Goal: Information Seeking & Learning: Learn about a topic

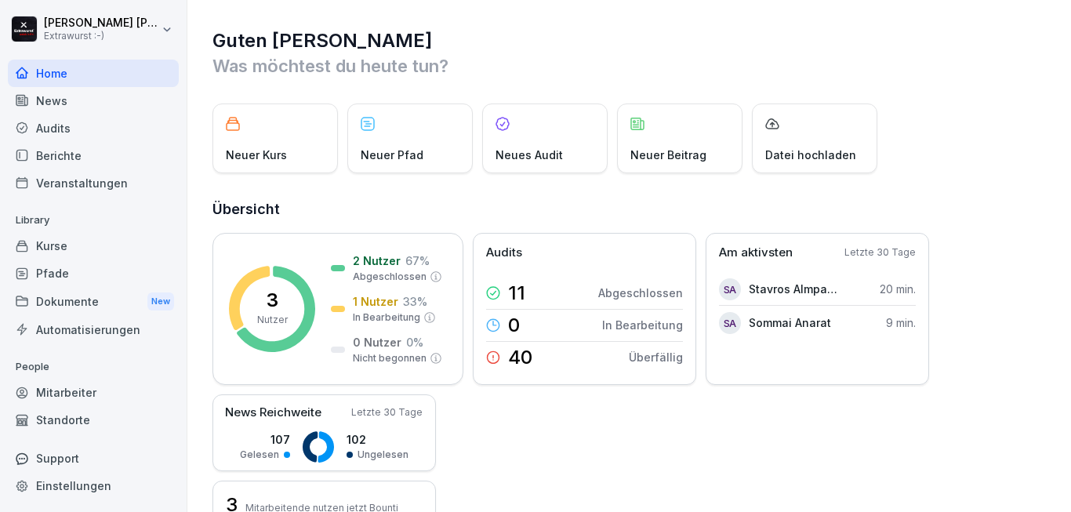
click at [89, 300] on div "Dokumente New" at bounding box center [93, 301] width 171 height 29
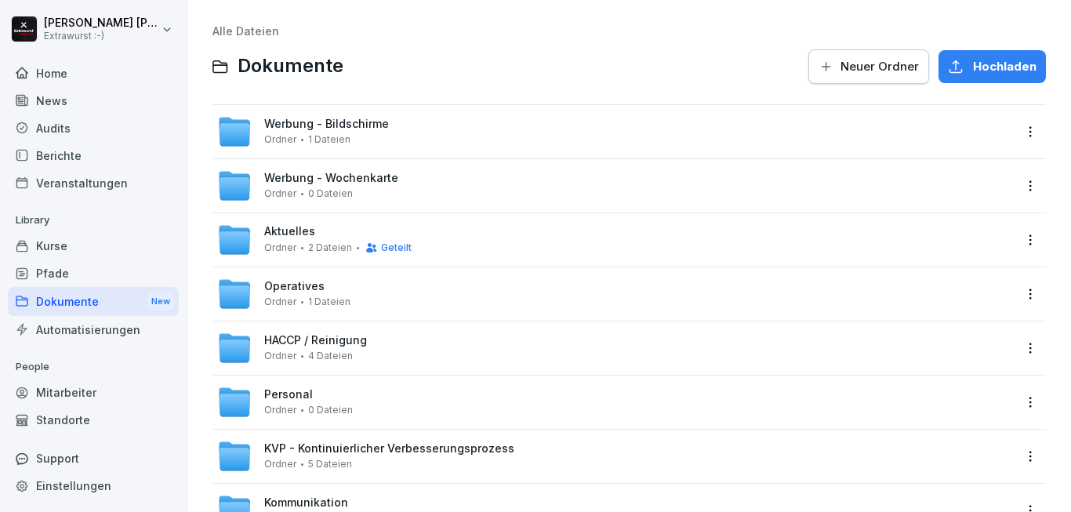
click at [445, 126] on div "Werbung - Bildschirme Ordner 1 Dateien" at bounding box center [615, 131] width 796 height 34
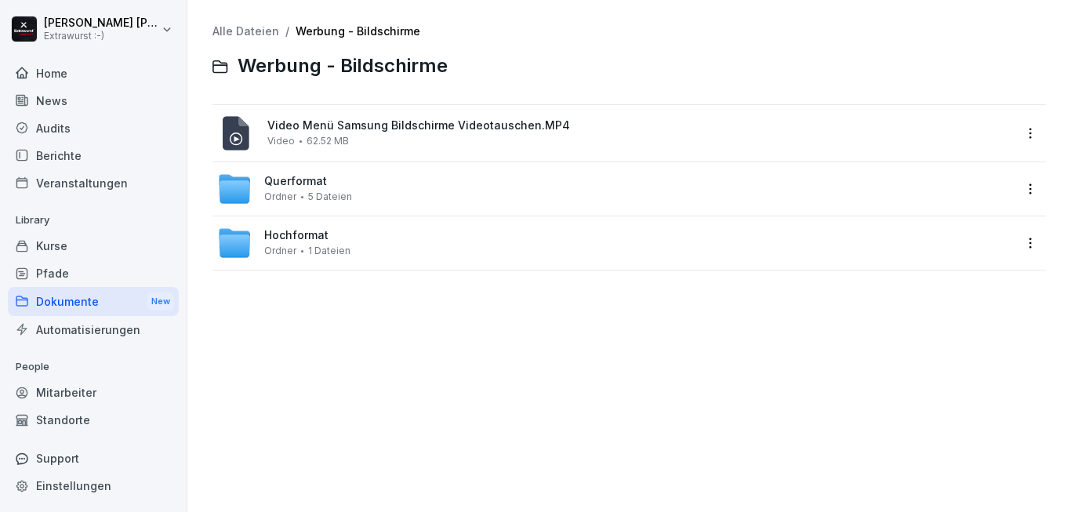
click at [405, 246] on div "Hochformat Ordner 1 Dateien" at bounding box center [615, 243] width 796 height 34
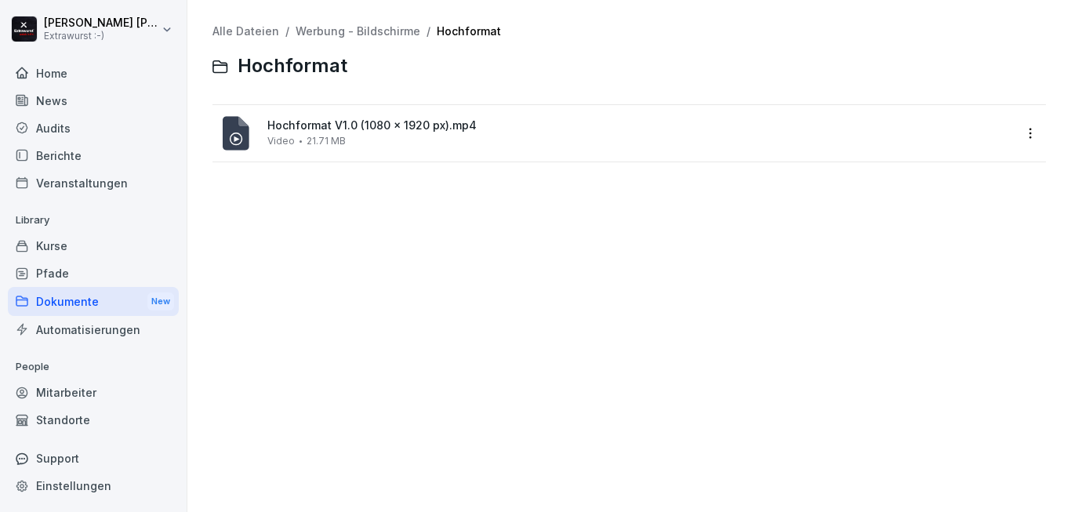
click at [79, 300] on div "Dokumente New" at bounding box center [93, 301] width 171 height 29
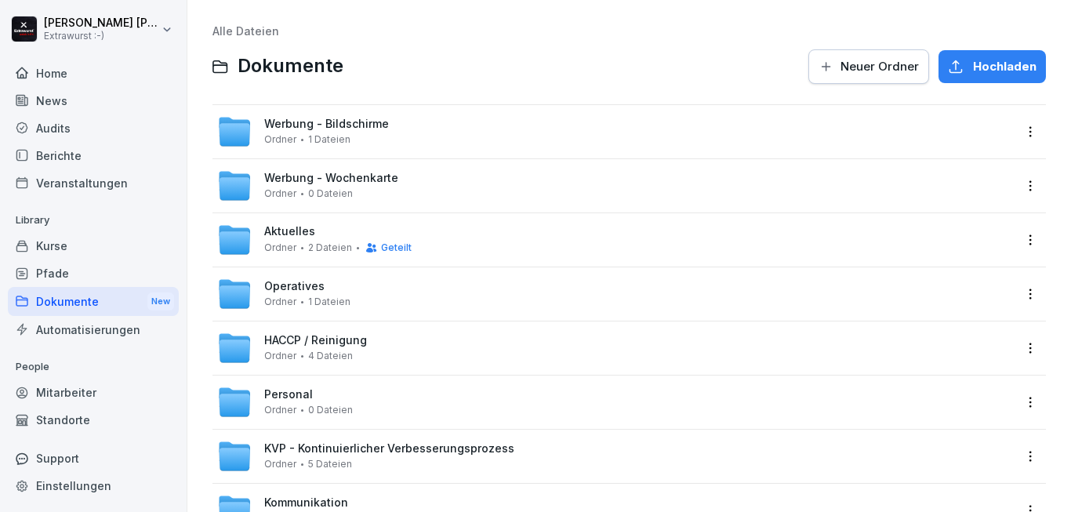
click at [368, 184] on span "Werbung - Wochenkarte" at bounding box center [331, 178] width 134 height 13
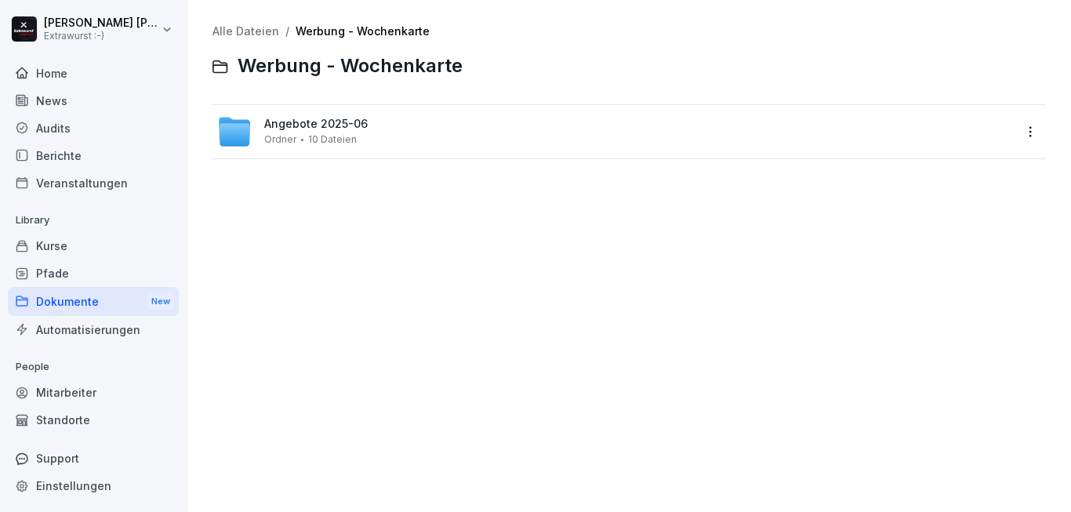
click at [359, 139] on div "Angebote 2025-06 Ordner 10 Dateien" at bounding box center [315, 131] width 103 height 27
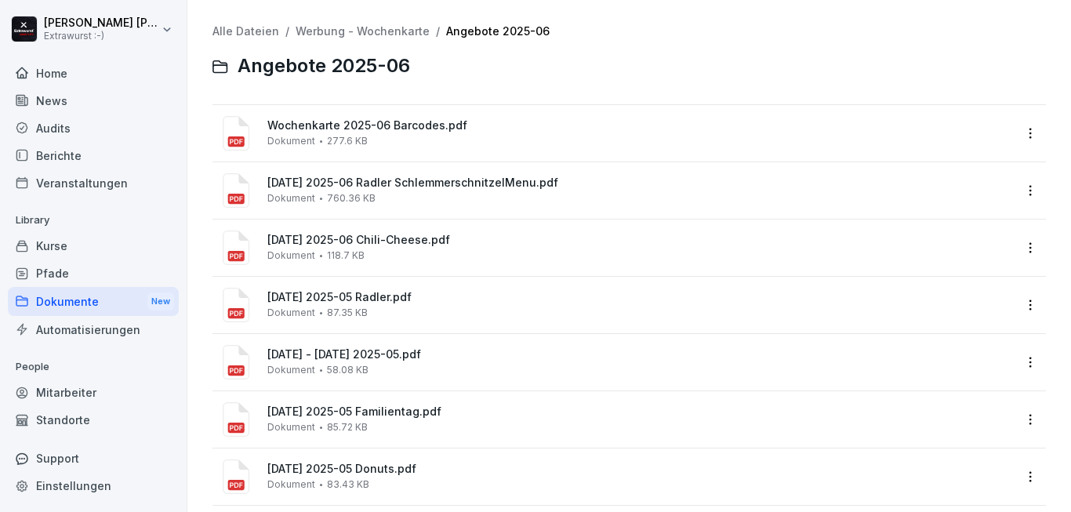
click at [532, 134] on div "Wochenkarte 2025-06 Barcodes.pdf Dokument 277.6 KB" at bounding box center [640, 132] width 746 height 27
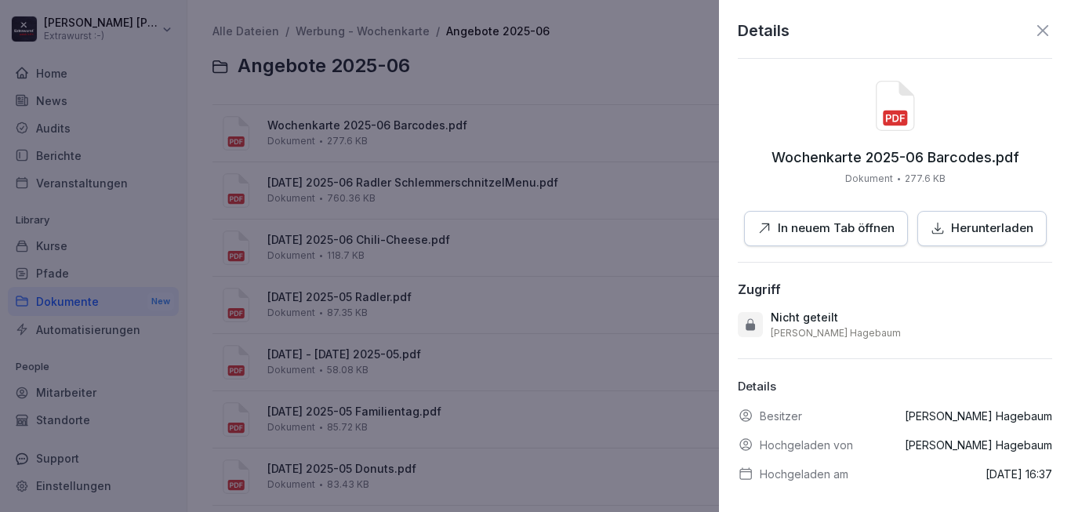
click at [862, 234] on p "In neuem Tab öffnen" at bounding box center [836, 229] width 117 height 18
click at [1033, 30] on icon at bounding box center [1042, 30] width 19 height 19
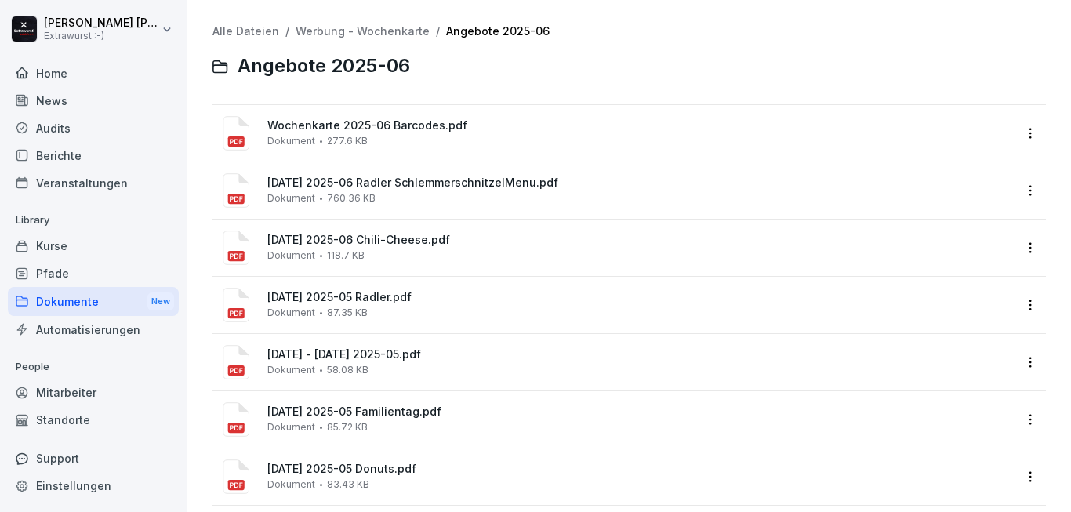
click at [486, 195] on div "[DATE] 2025-06 Radler SchlemmerschnitzelMenu.pdf Dokument 760.36 KB" at bounding box center [640, 189] width 746 height 27
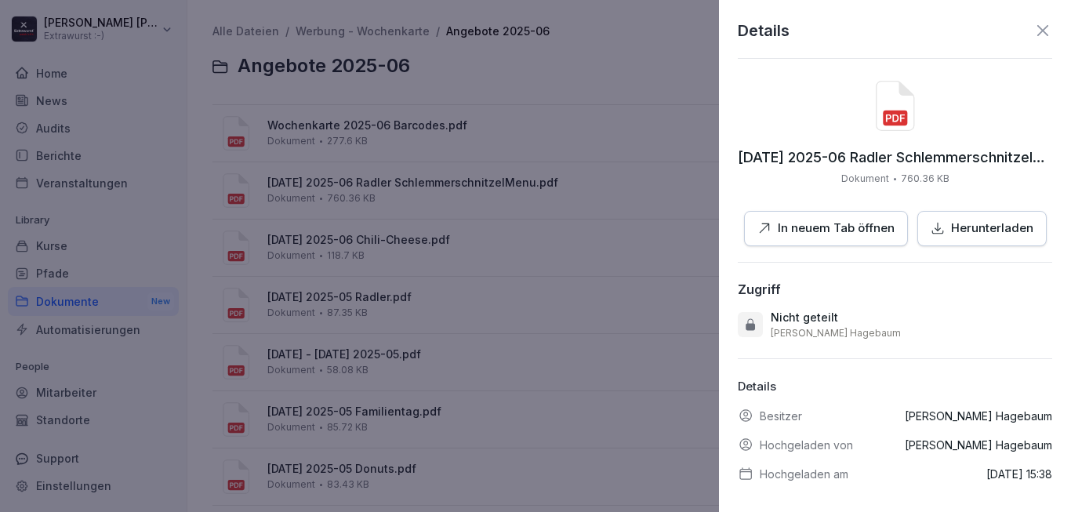
click at [834, 238] on button "In neuem Tab öffnen" at bounding box center [826, 228] width 164 height 35
click at [1037, 34] on icon at bounding box center [1042, 30] width 11 height 11
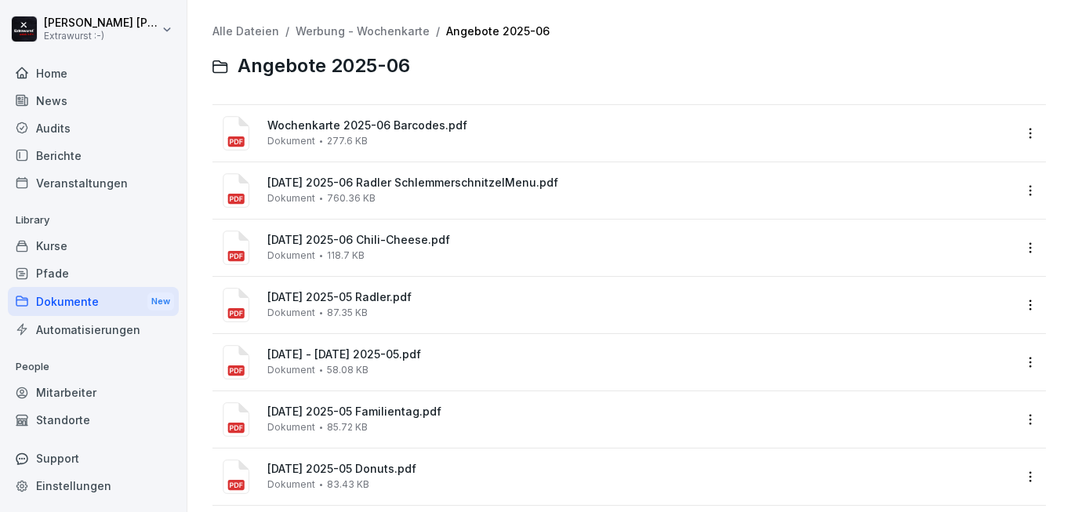
click at [376, 310] on div "[DATE] 2025-05 Radler.pdf Dokument 87.35 KB" at bounding box center [640, 304] width 746 height 27
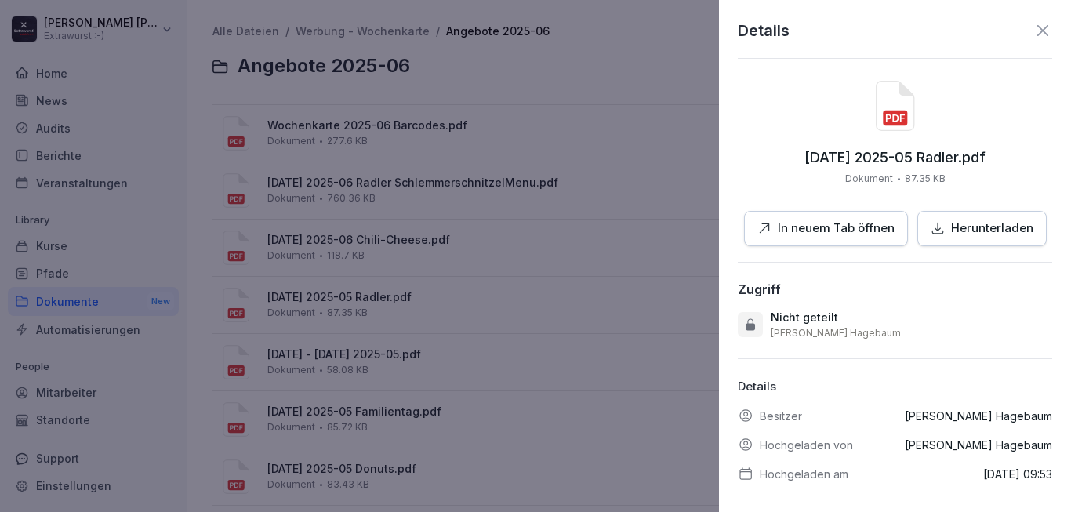
click at [793, 230] on p "In neuem Tab öffnen" at bounding box center [836, 229] width 117 height 18
click at [1033, 25] on icon at bounding box center [1042, 30] width 19 height 19
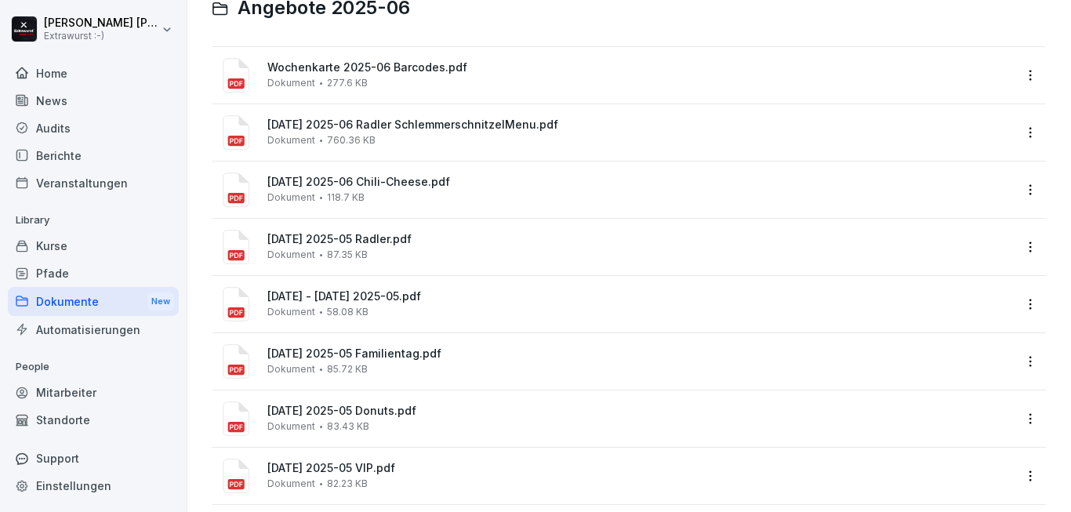
scroll to position [94, 0]
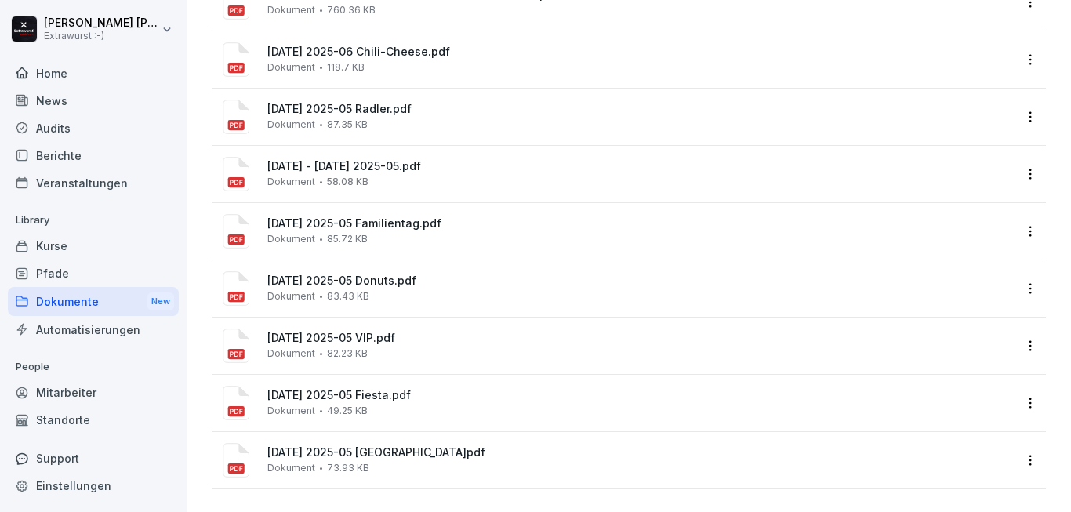
click at [406, 345] on div "[DATE] 2025-05 VIP.pdf Dokument 82.23 KB" at bounding box center [640, 345] width 746 height 27
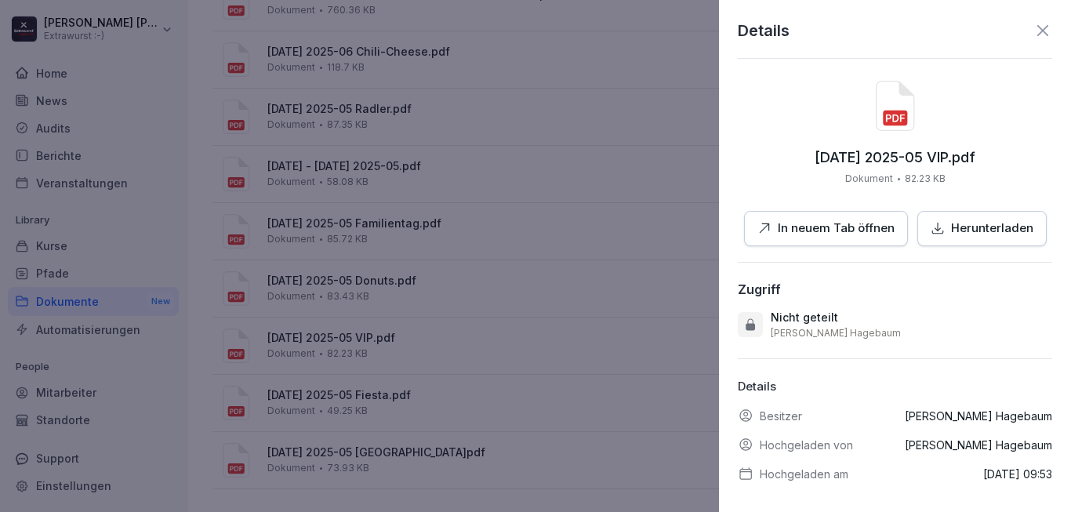
click at [800, 231] on p "In neuem Tab öffnen" at bounding box center [836, 229] width 117 height 18
click at [1033, 30] on icon at bounding box center [1042, 30] width 19 height 19
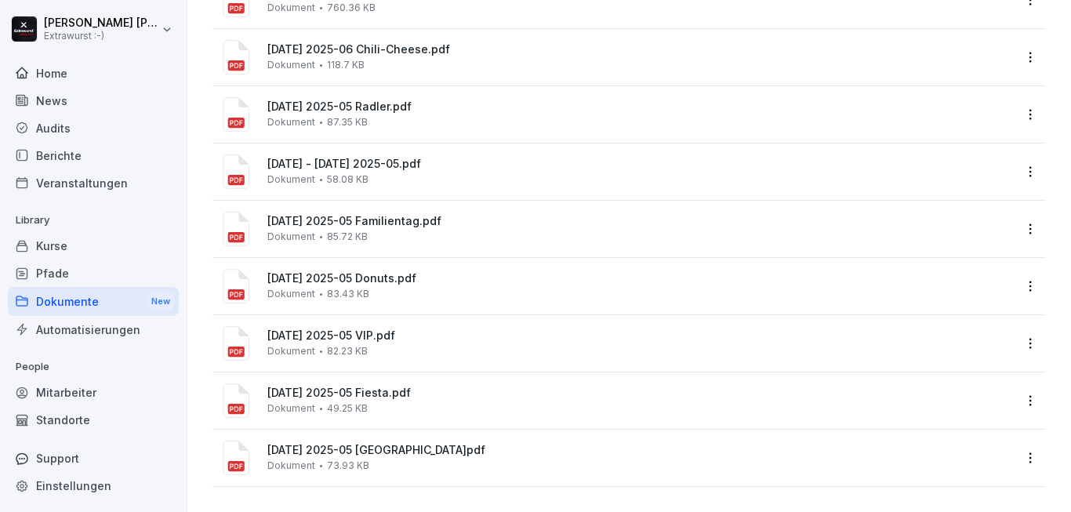
scroll to position [204, 0]
click at [418, 445] on div "[DATE] 2025-05 [GEOGRAPHIC_DATA]pdf Dokument 73.93 KB" at bounding box center [640, 457] width 746 height 27
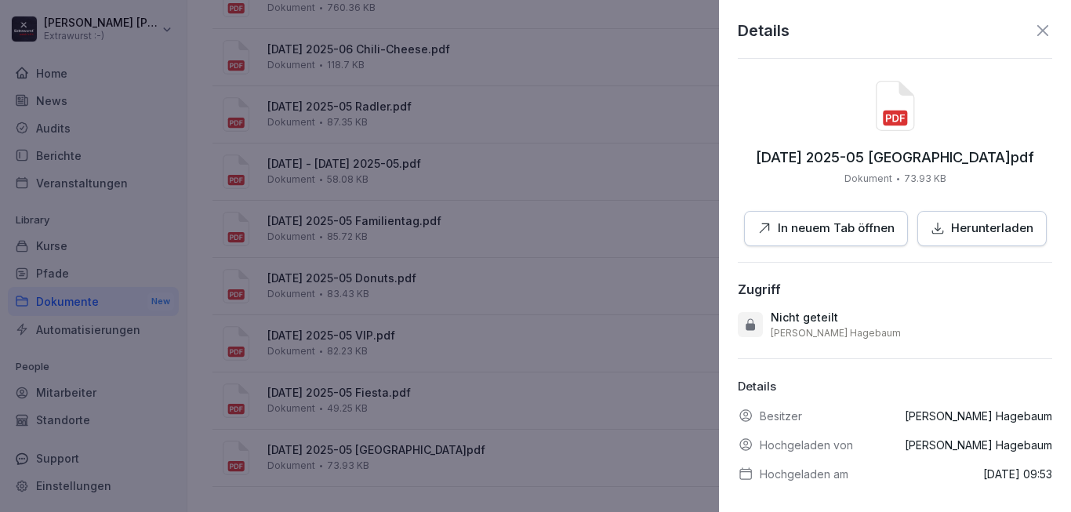
click at [819, 231] on p "In neuem Tab öffnen" at bounding box center [836, 229] width 117 height 18
click at [1033, 25] on icon at bounding box center [1042, 30] width 19 height 19
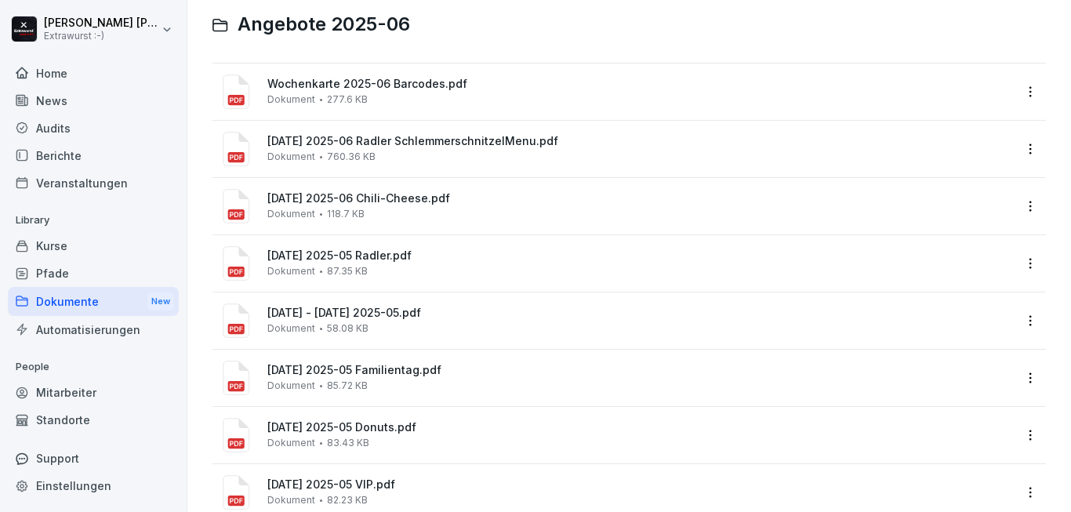
scroll to position [0, 0]
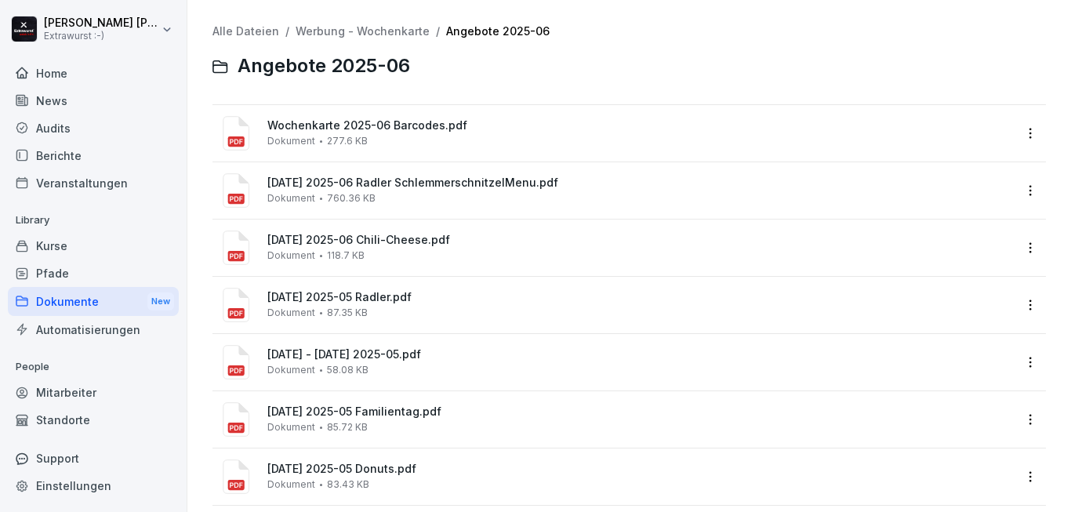
click at [380, 34] on link "Werbung - Wochenkarte" at bounding box center [363, 30] width 134 height 13
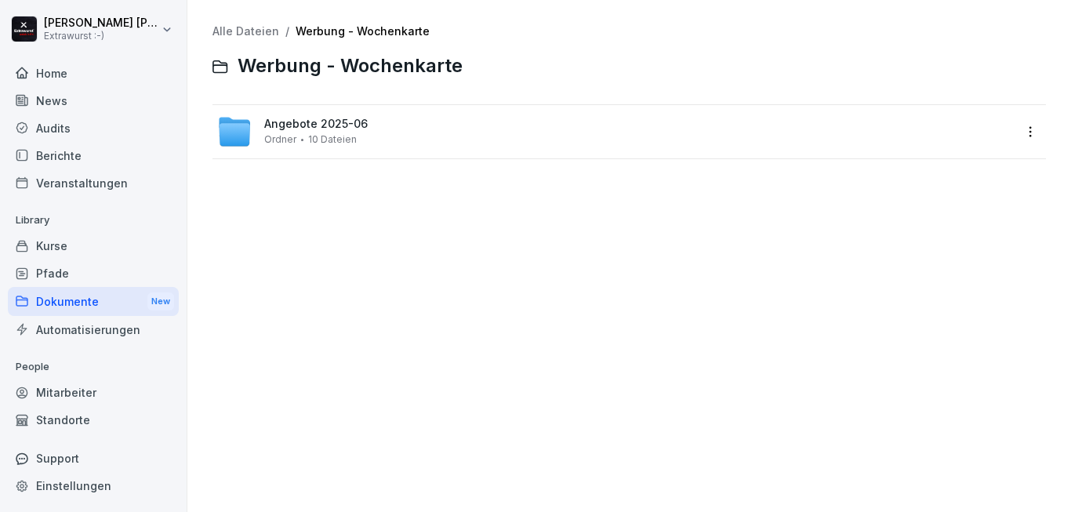
click at [243, 31] on link "Alle Dateien" at bounding box center [245, 30] width 67 height 13
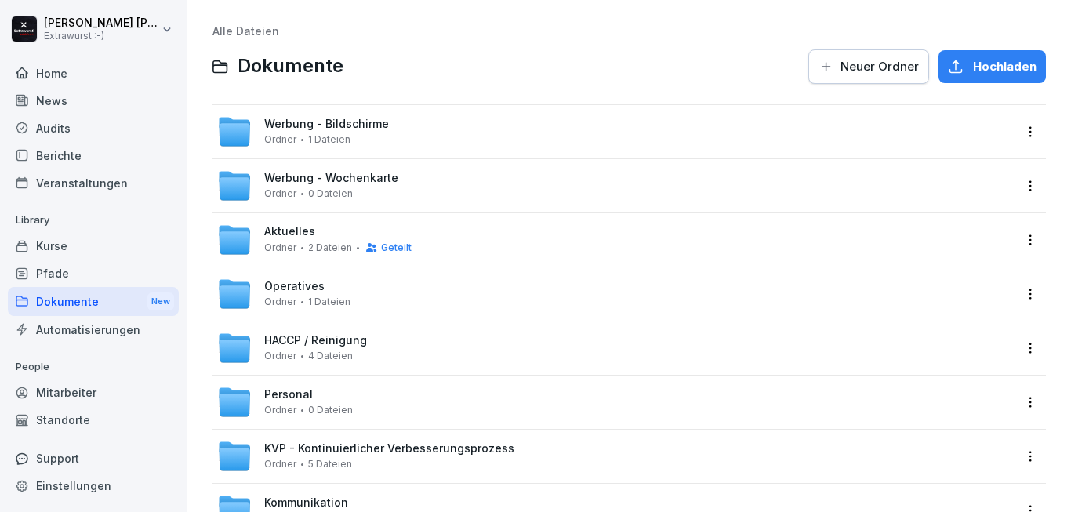
click at [532, 241] on div "Aktuelles Ordner 2 Dateien Geteilt" at bounding box center [615, 240] width 796 height 34
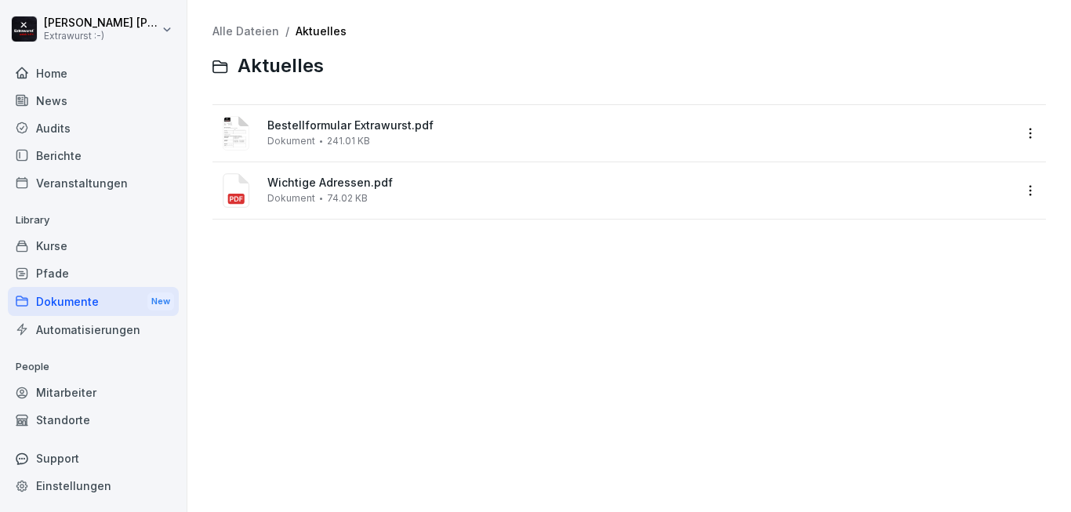
click at [515, 143] on div "Bestellformular Extrawurst.pdf Dokument 241.01 KB" at bounding box center [640, 132] width 746 height 27
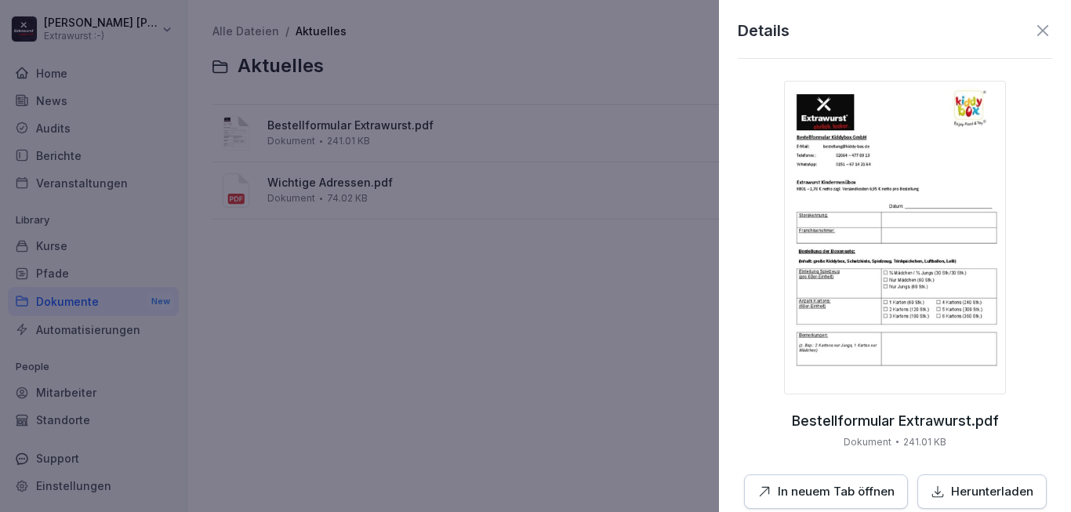
click at [863, 485] on p "In neuem Tab öffnen" at bounding box center [836, 492] width 117 height 18
click at [1033, 30] on icon at bounding box center [1042, 30] width 19 height 19
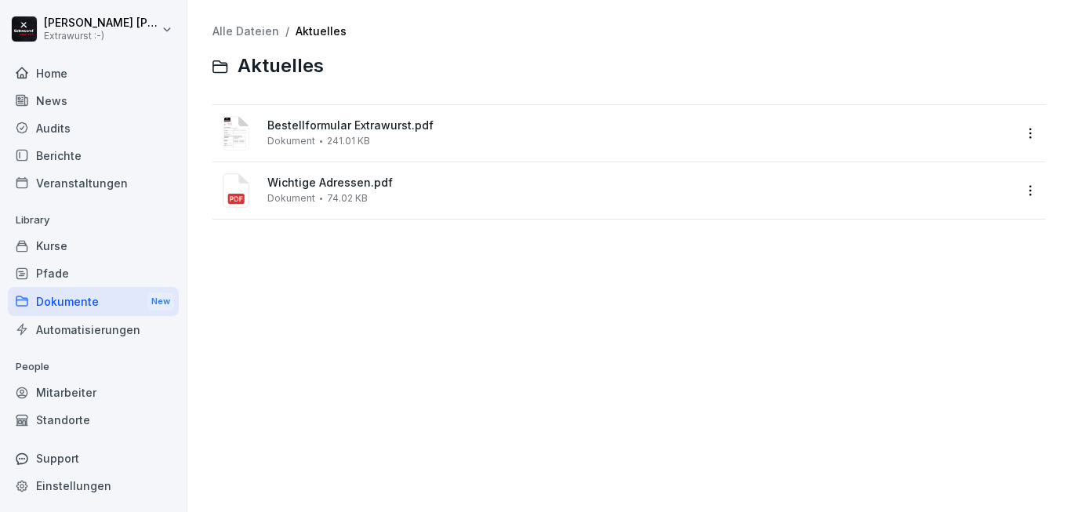
click at [312, 198] on span "Dokument" at bounding box center [291, 198] width 48 height 11
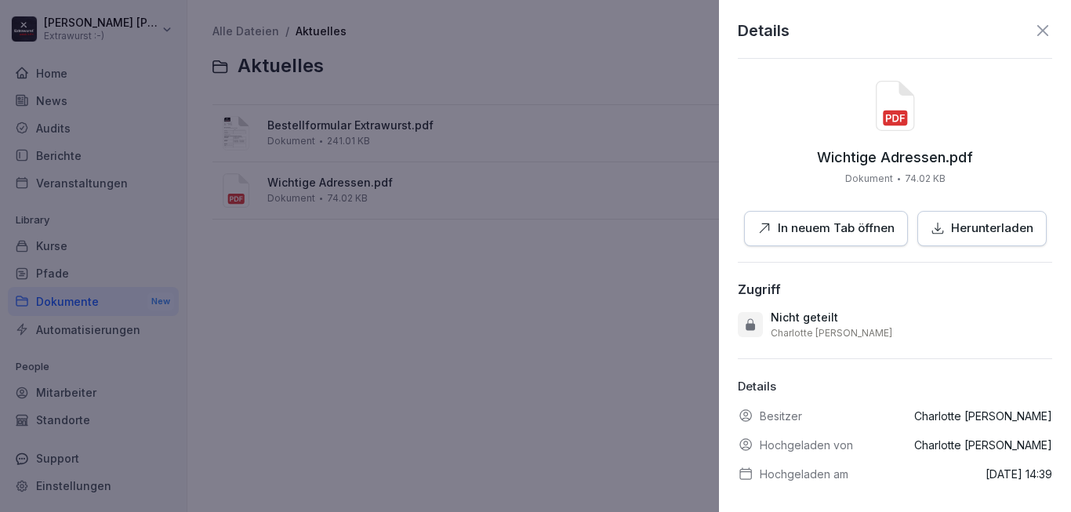
click at [811, 223] on p "In neuem Tab öffnen" at bounding box center [836, 229] width 117 height 18
click at [1033, 24] on icon at bounding box center [1042, 30] width 19 height 19
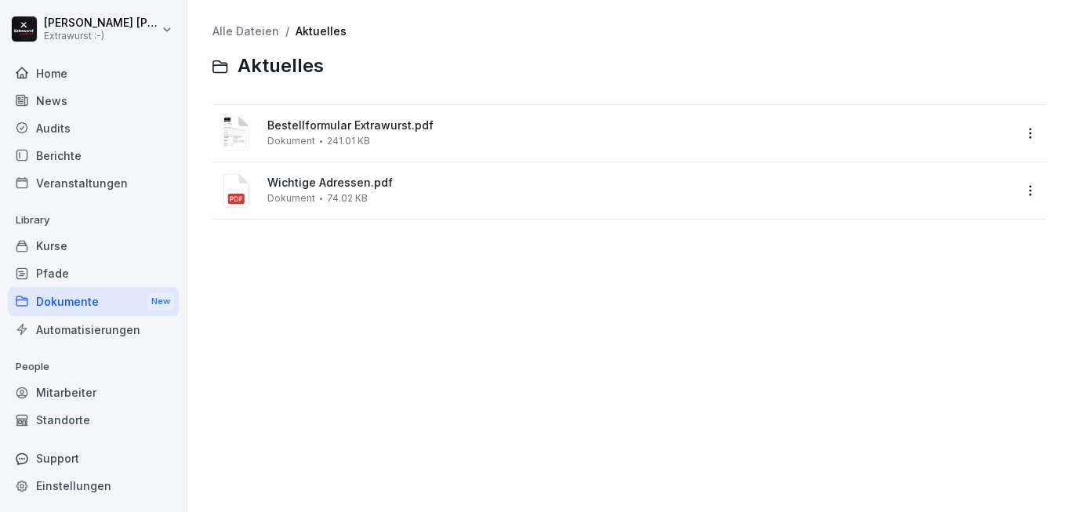
click at [266, 34] on link "Alle Dateien" at bounding box center [245, 30] width 67 height 13
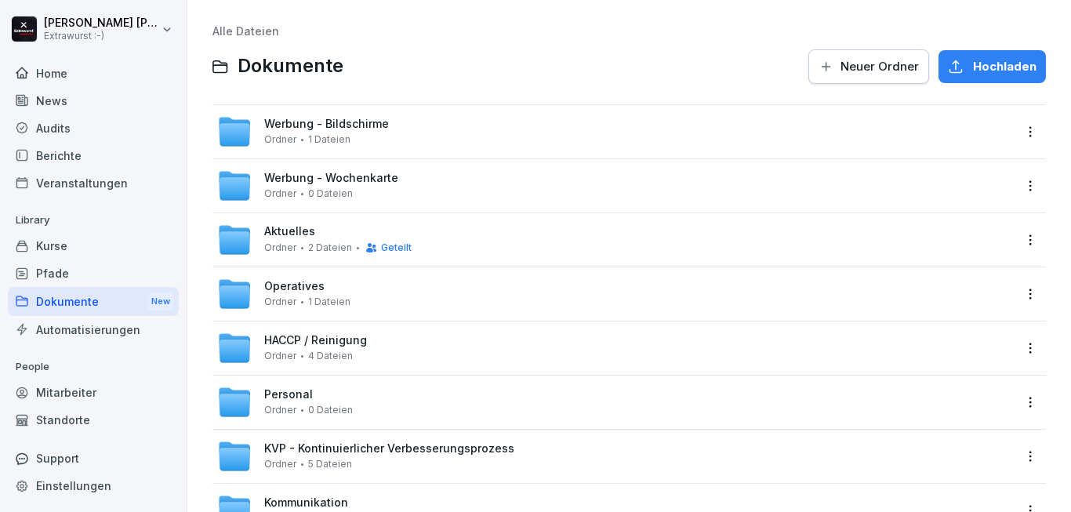
click at [370, 296] on div "Operatives Ordner 1 Dateien" at bounding box center [615, 294] width 796 height 34
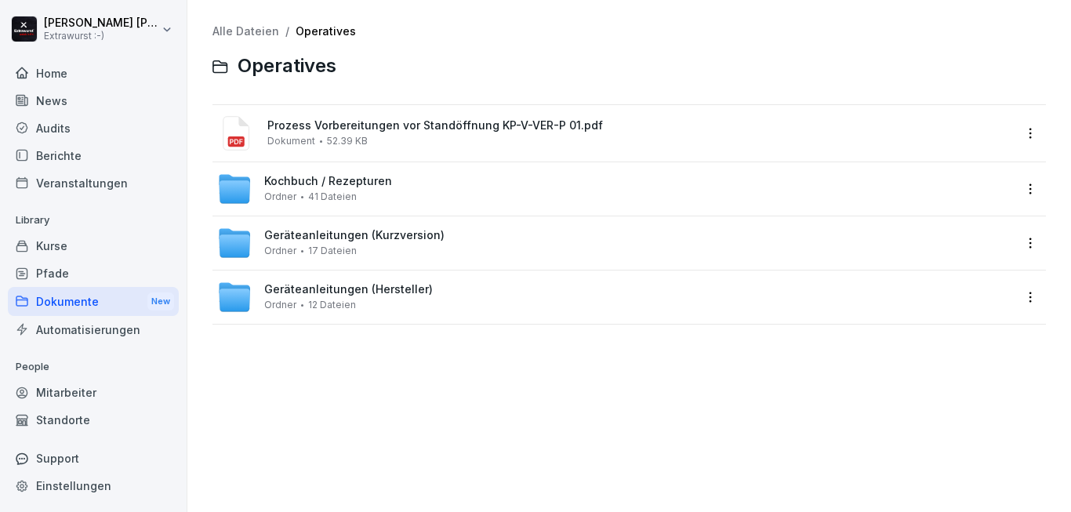
click at [419, 129] on span "Prozess Vorbereitungen vor Standöffnung KP-V-VER-P 01.pdf" at bounding box center [640, 125] width 746 height 13
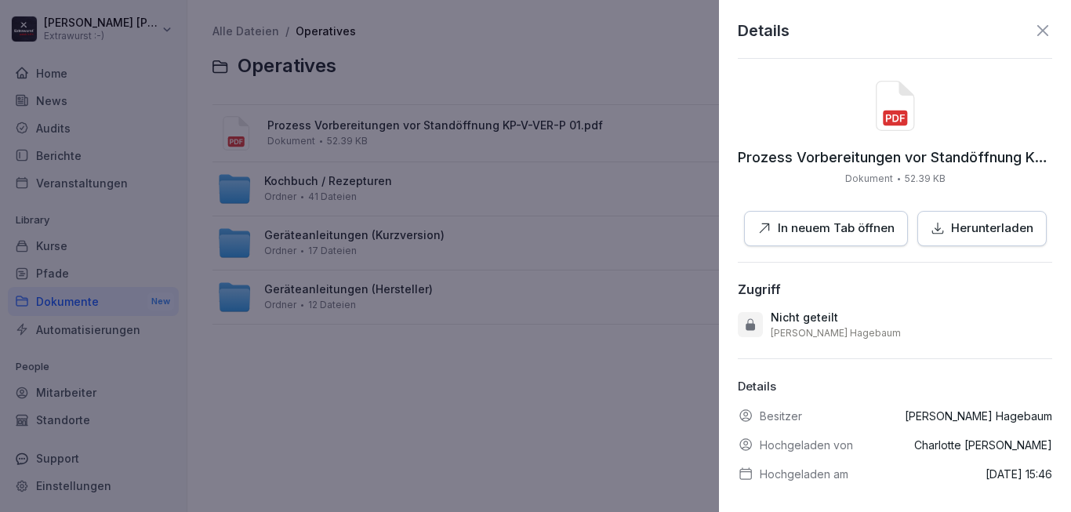
click at [831, 225] on p "In neuem Tab öffnen" at bounding box center [836, 229] width 117 height 18
click at [1037, 32] on icon at bounding box center [1042, 30] width 11 height 11
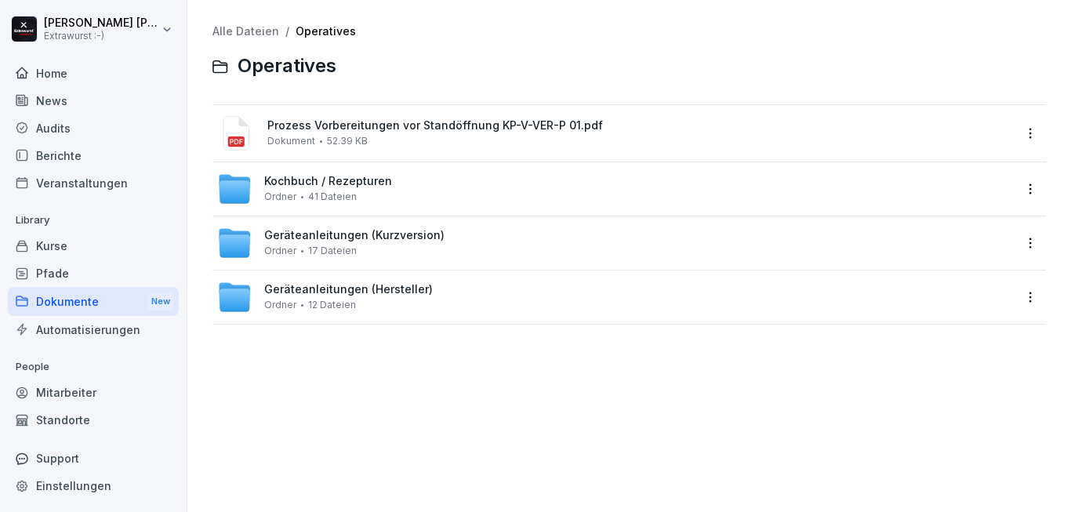
click at [459, 194] on div "Kochbuch / Rezepturen Ordner 41 Dateien" at bounding box center [615, 189] width 796 height 34
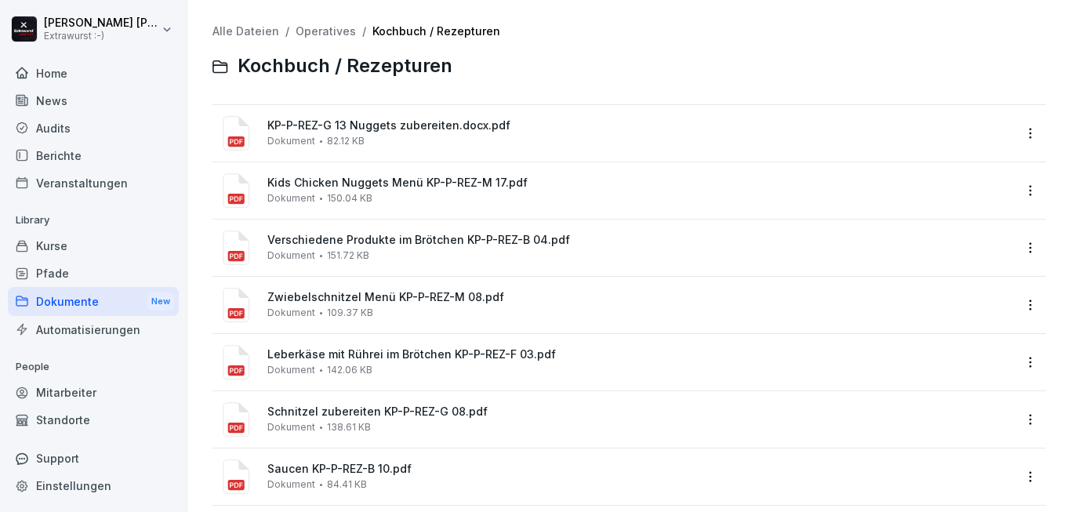
click at [602, 199] on div "Kids Chicken Nuggets Menü KP-P-REZ-M 17.pdf Dokument 150.04 KB" at bounding box center [640, 189] width 746 height 27
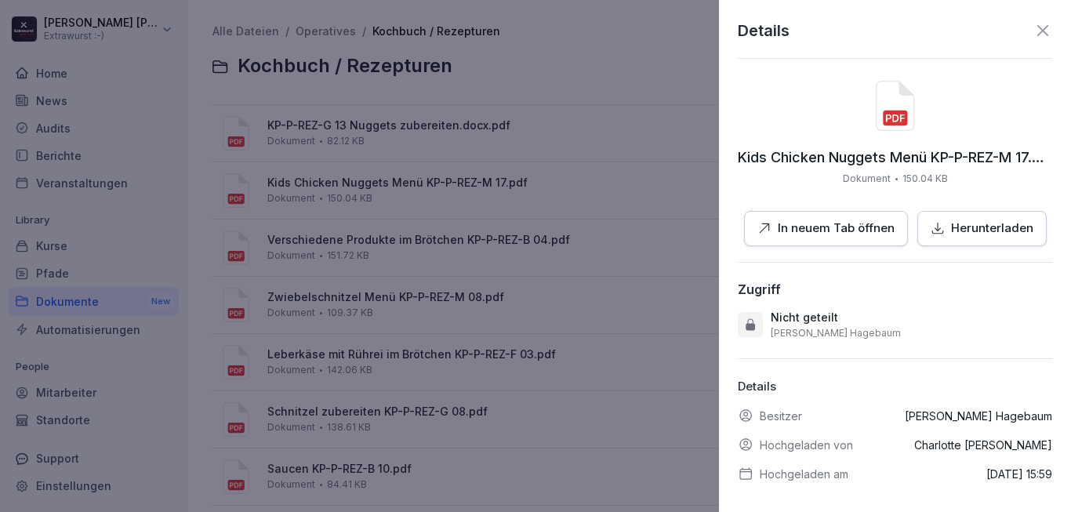
click at [831, 227] on p "In neuem Tab öffnen" at bounding box center [836, 229] width 117 height 18
click at [1033, 34] on icon at bounding box center [1042, 30] width 19 height 19
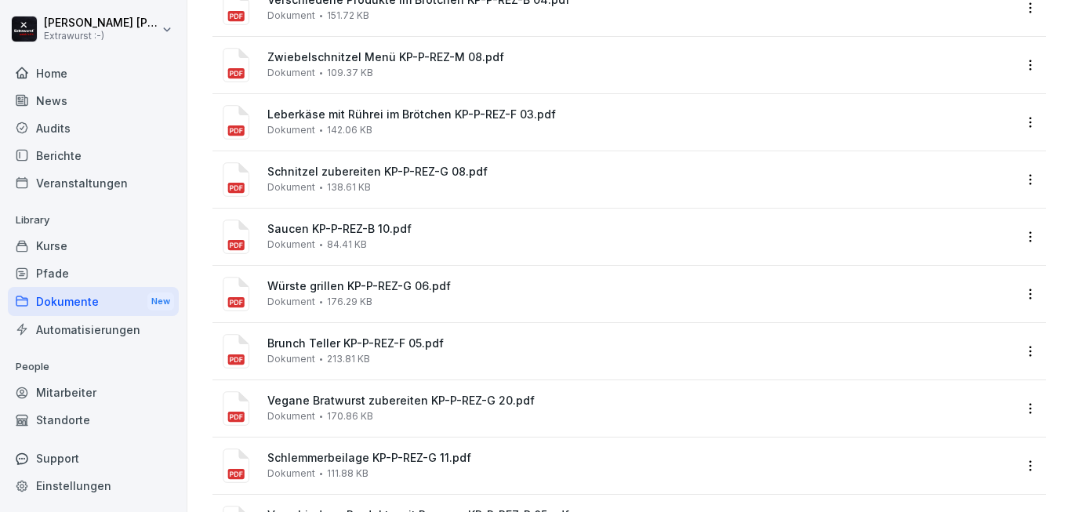
scroll to position [282, 0]
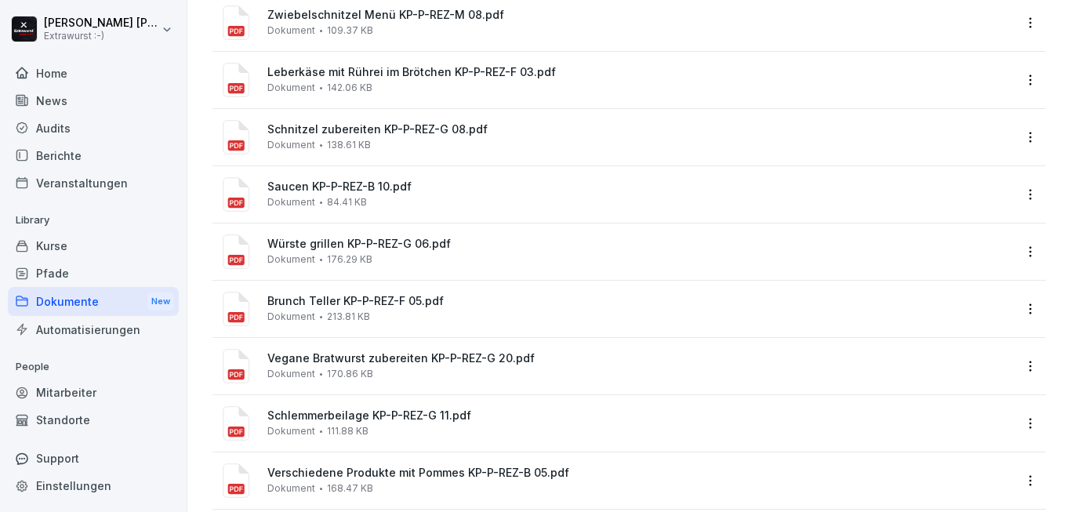
click at [456, 311] on div "Brunch Teller KP-P-REZ-F 05.pdf Dokument 213.81 KB" at bounding box center [640, 308] width 746 height 27
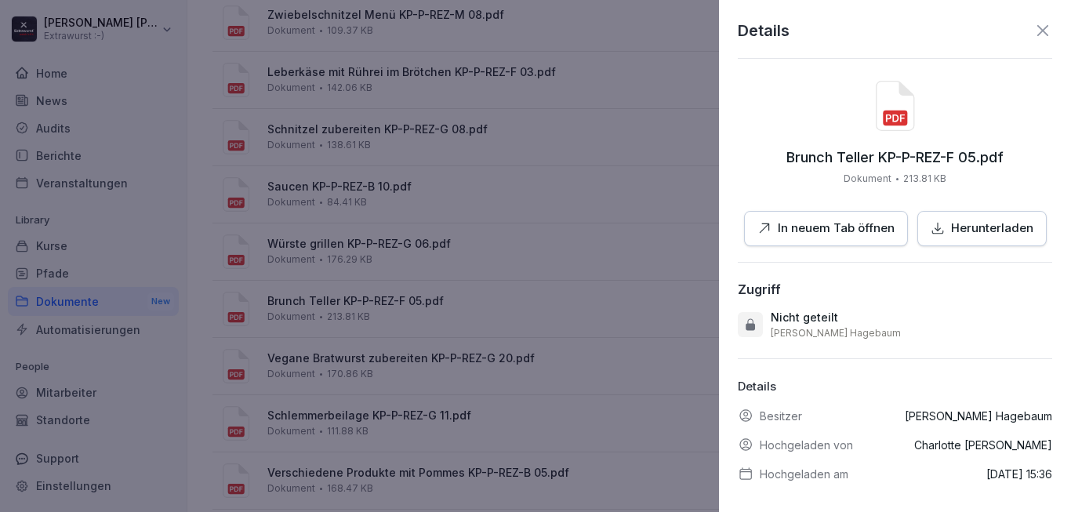
click at [788, 236] on p "In neuem Tab öffnen" at bounding box center [836, 229] width 117 height 18
click at [1033, 32] on icon at bounding box center [1042, 30] width 19 height 19
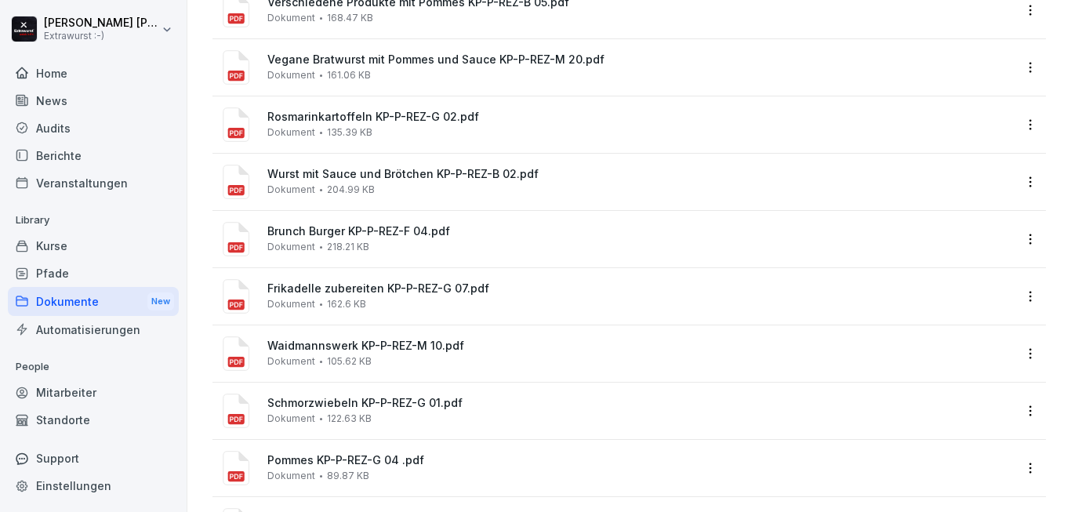
scroll to position [847, 0]
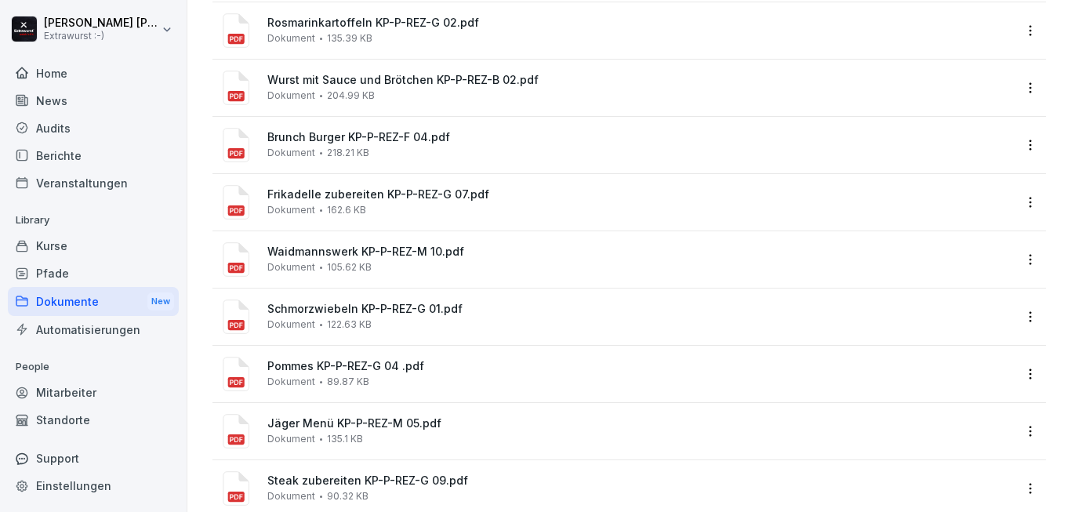
click at [505, 209] on div "Frikadelle zubereiten KP-P-REZ-G 07.pdf Dokument 162.6 KB" at bounding box center [640, 201] width 746 height 27
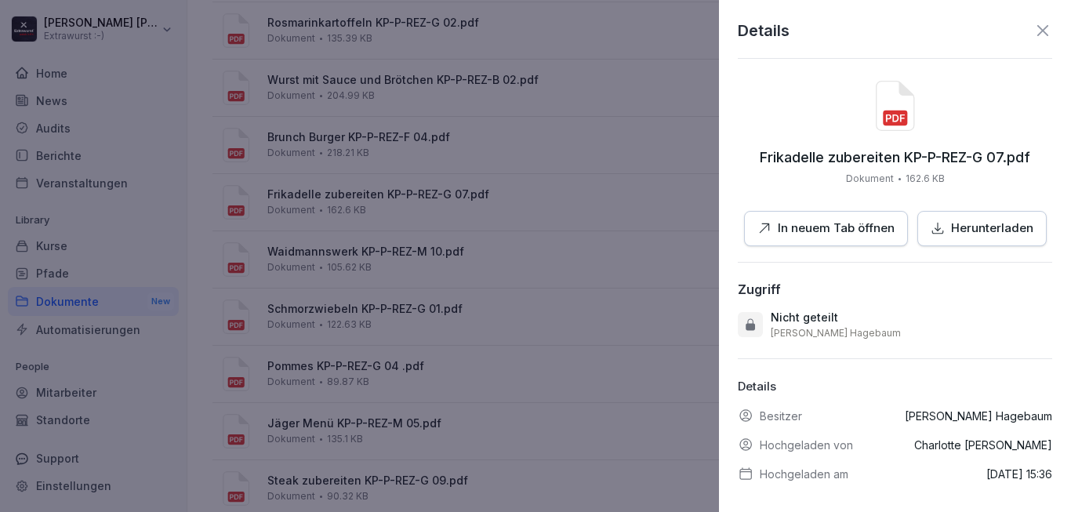
click at [839, 232] on p "In neuem Tab öffnen" at bounding box center [836, 229] width 117 height 18
click at [1033, 22] on icon at bounding box center [1042, 30] width 19 height 19
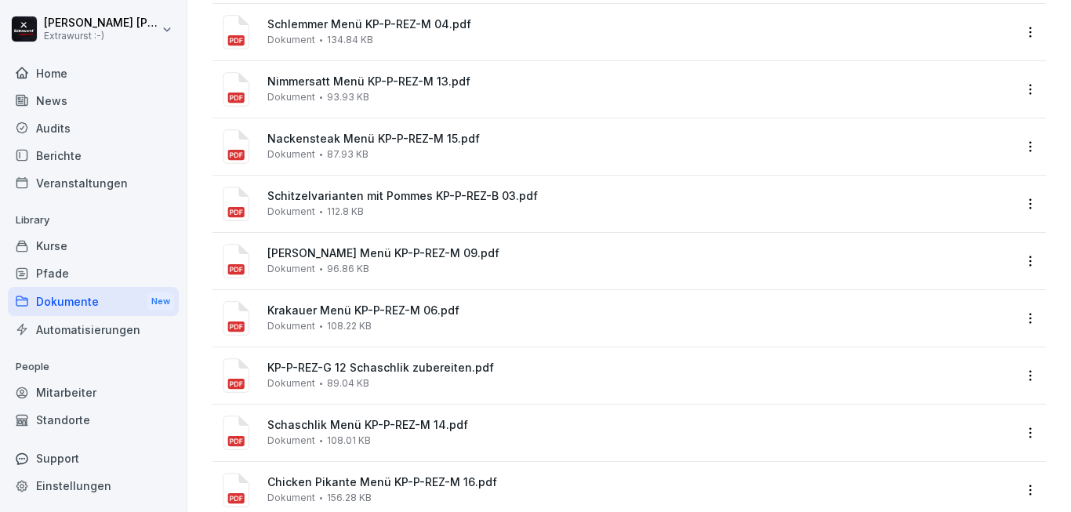
scroll to position [1505, 0]
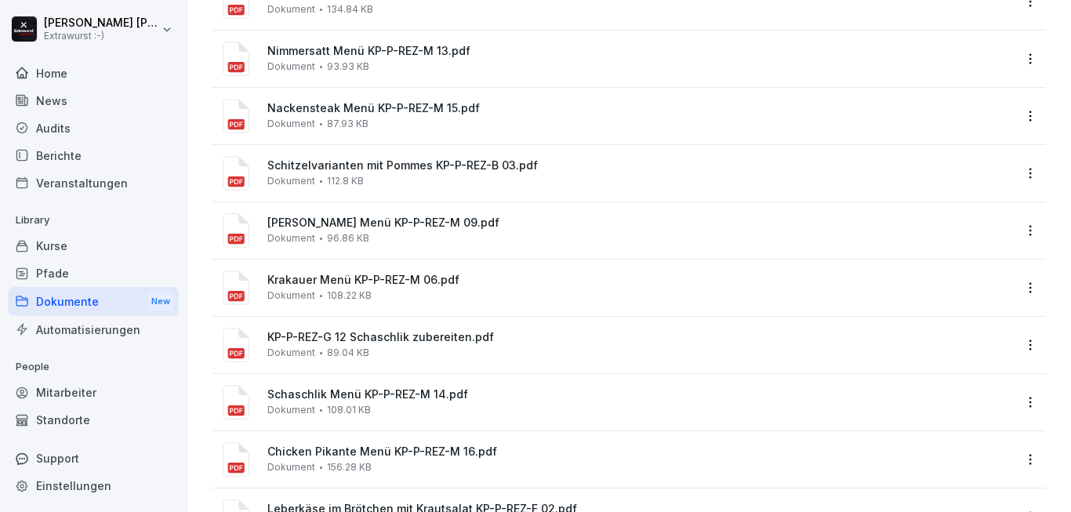
click at [586, 339] on span "KP-P-REZ-G 12 Schaschlik zubereiten.pdf" at bounding box center [640, 337] width 746 height 13
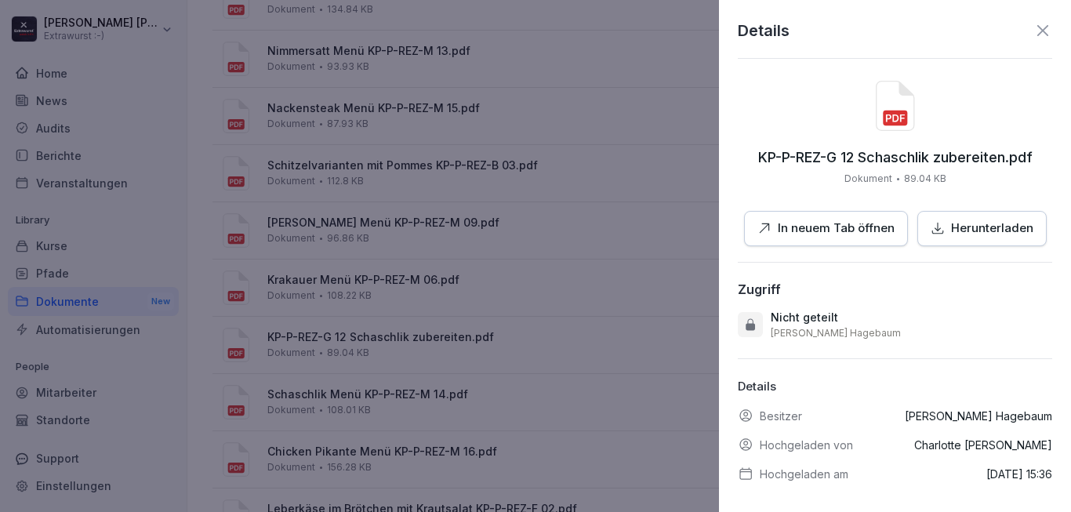
click at [810, 234] on p "In neuem Tab öffnen" at bounding box center [836, 229] width 117 height 18
click at [1035, 37] on icon at bounding box center [1042, 30] width 19 height 19
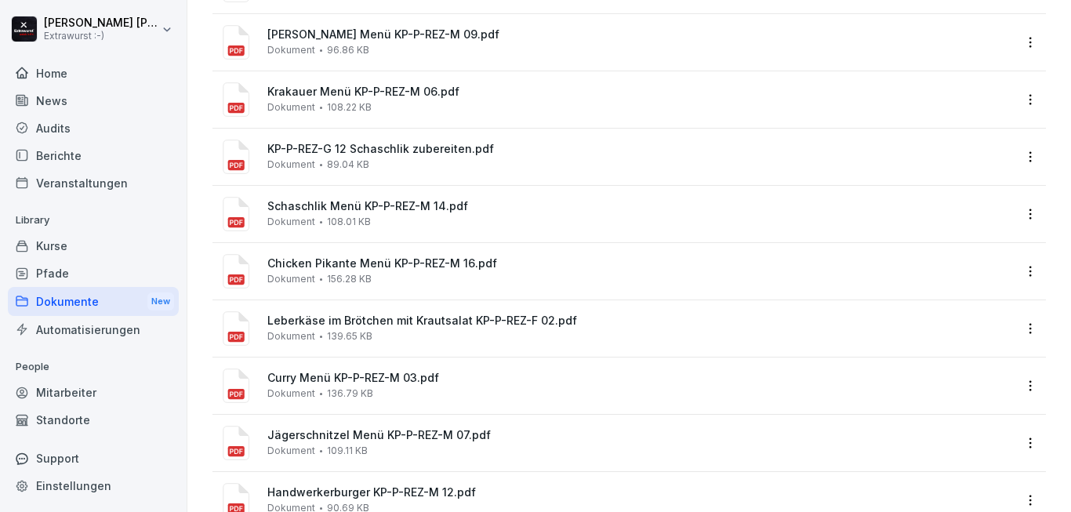
scroll to position [1788, 0]
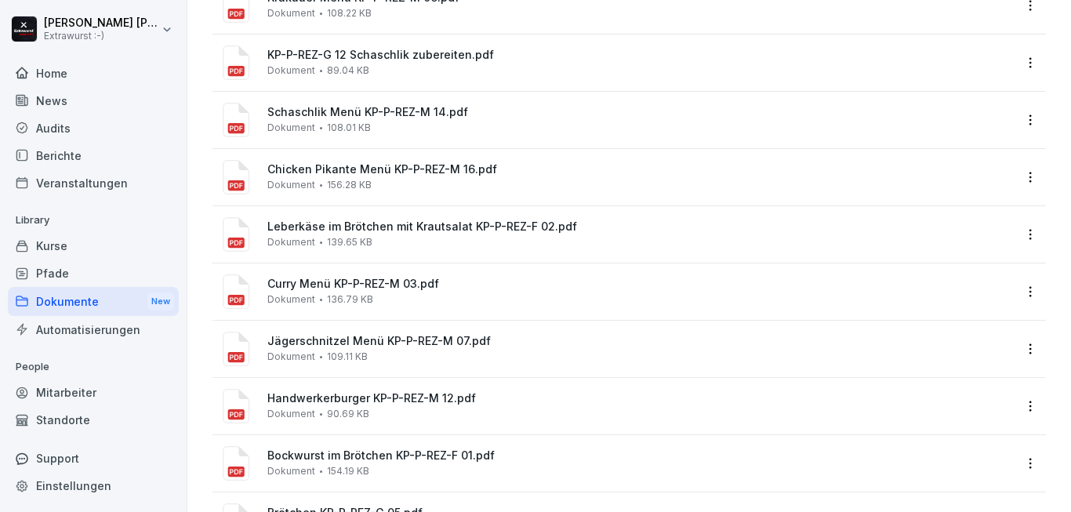
click at [383, 238] on div "Leberkäse im Brötchen mit Krautsalat KP-P-REZ-F 02.pdf Dokument 139.65 KB" at bounding box center [640, 233] width 746 height 27
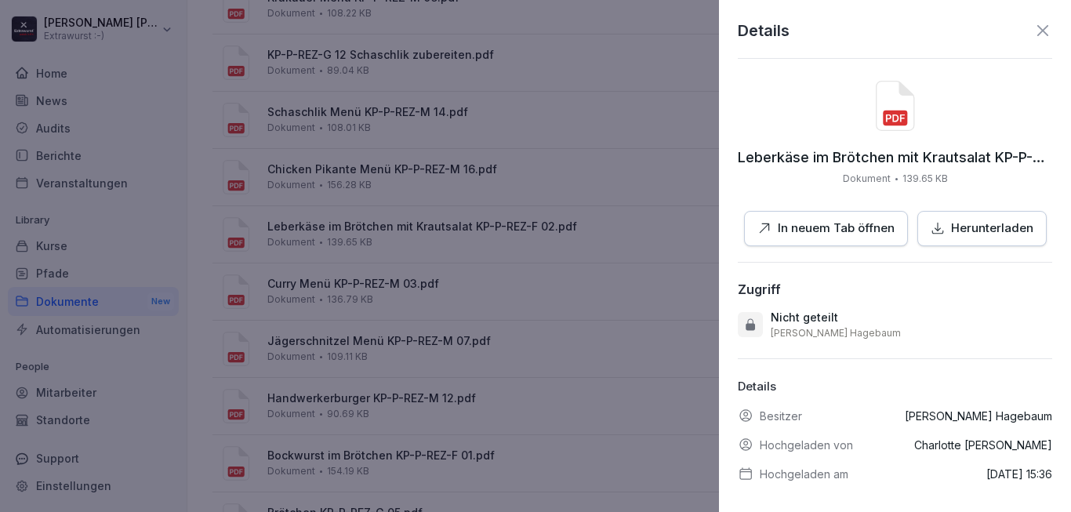
click at [790, 232] on p "In neuem Tab öffnen" at bounding box center [836, 229] width 117 height 18
click at [1033, 27] on icon at bounding box center [1042, 30] width 19 height 19
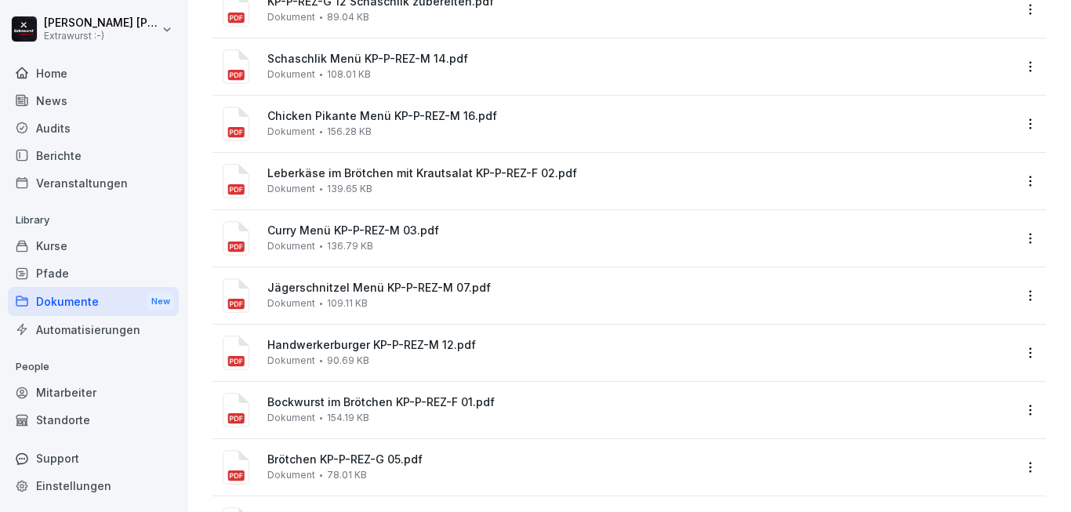
scroll to position [1882, 0]
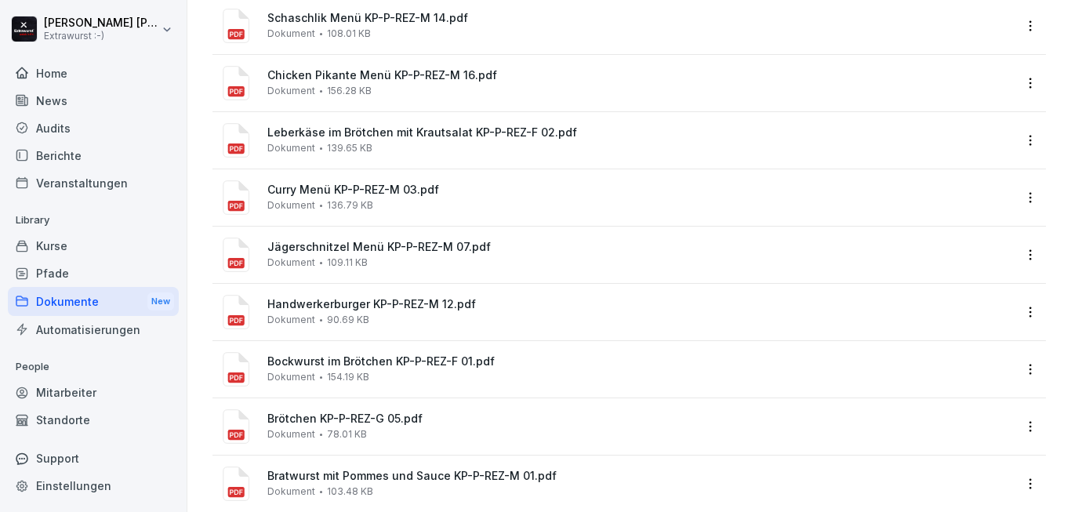
click at [376, 303] on span "Handwerkerburger KP-P-REZ-M 12.pdf" at bounding box center [640, 304] width 746 height 13
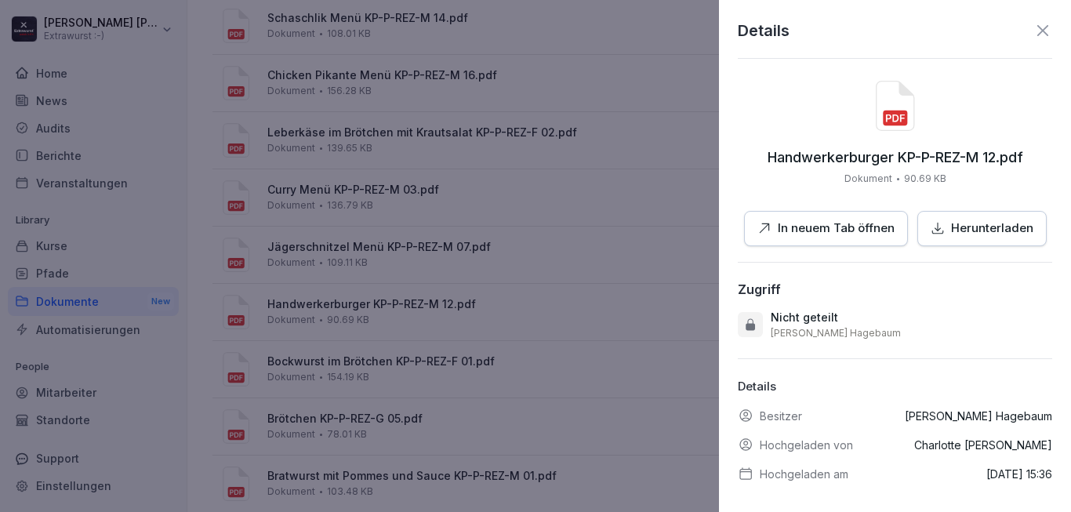
click at [806, 234] on p "In neuem Tab öffnen" at bounding box center [836, 229] width 117 height 18
click at [1033, 30] on icon at bounding box center [1042, 30] width 19 height 19
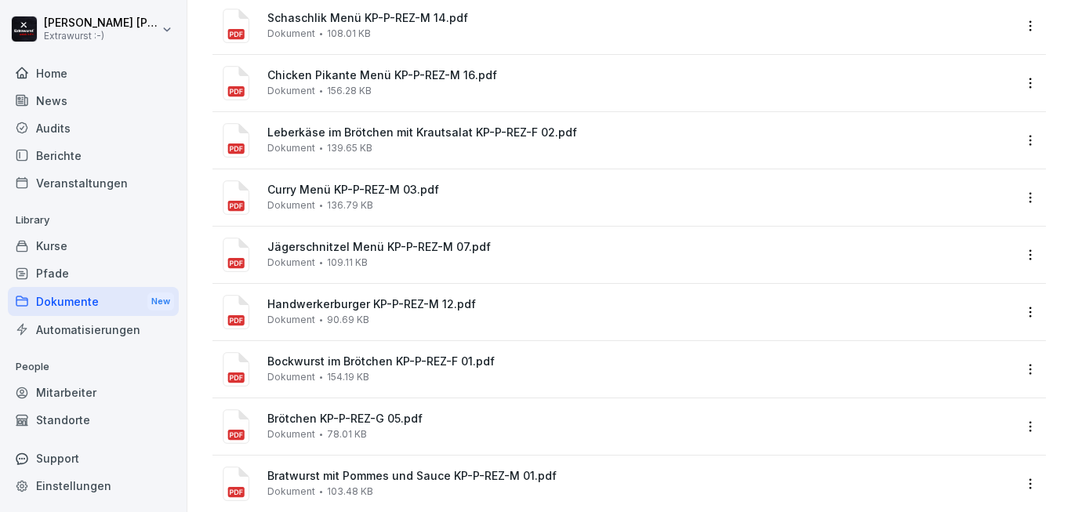
click at [325, 130] on span "Leberkäse im Brötchen mit Krautsalat KP-P-REZ-F 02.pdf" at bounding box center [640, 132] width 746 height 13
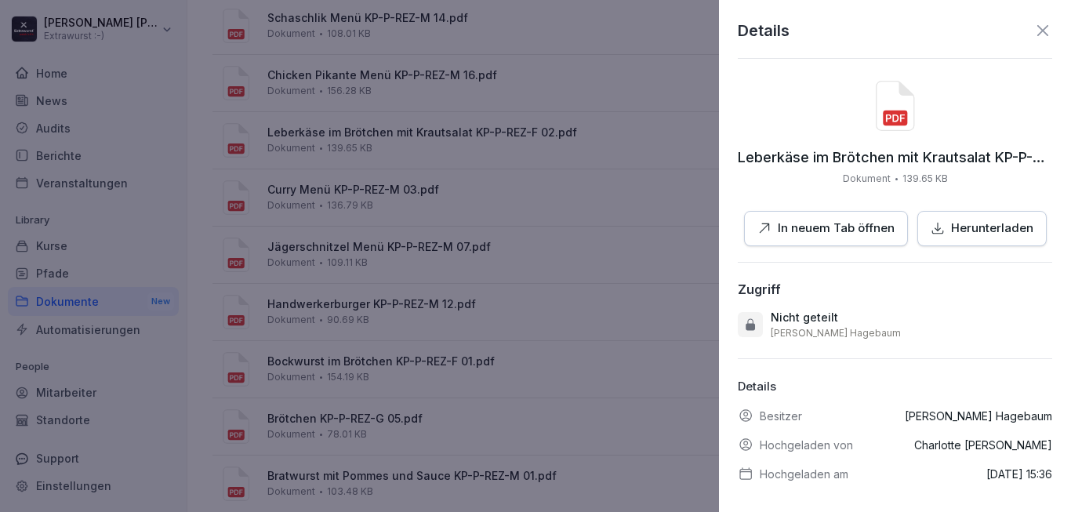
click at [856, 227] on p "In neuem Tab öffnen" at bounding box center [836, 229] width 117 height 18
click at [1033, 37] on icon at bounding box center [1042, 30] width 19 height 19
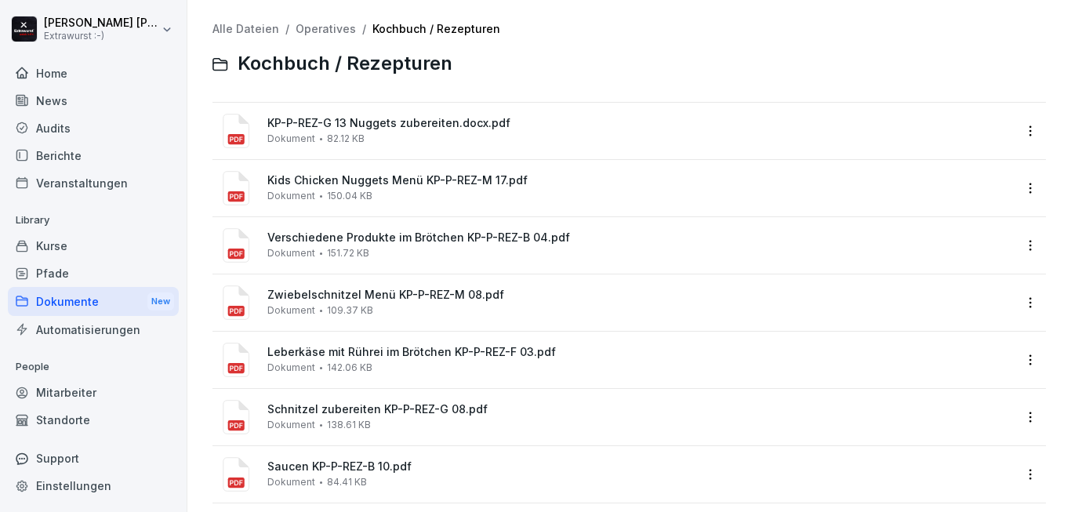
scroll to position [0, 0]
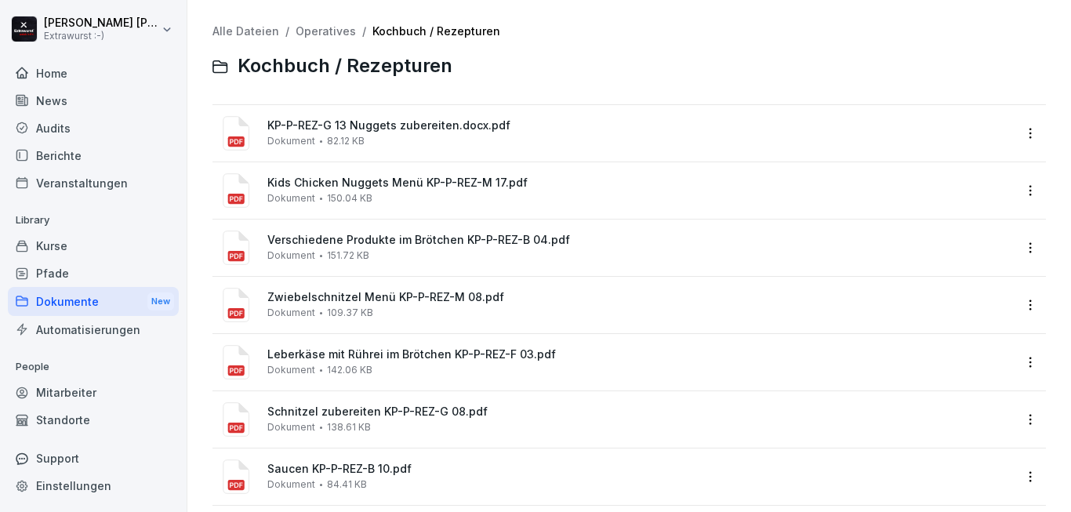
click at [336, 26] on link "Operatives" at bounding box center [326, 30] width 60 height 13
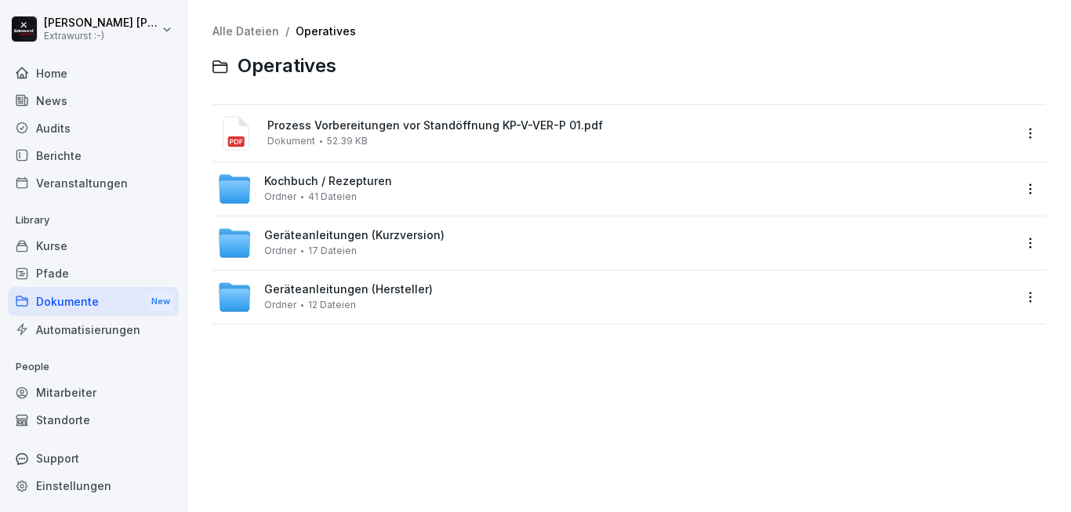
click at [256, 31] on link "Alle Dateien" at bounding box center [245, 30] width 67 height 13
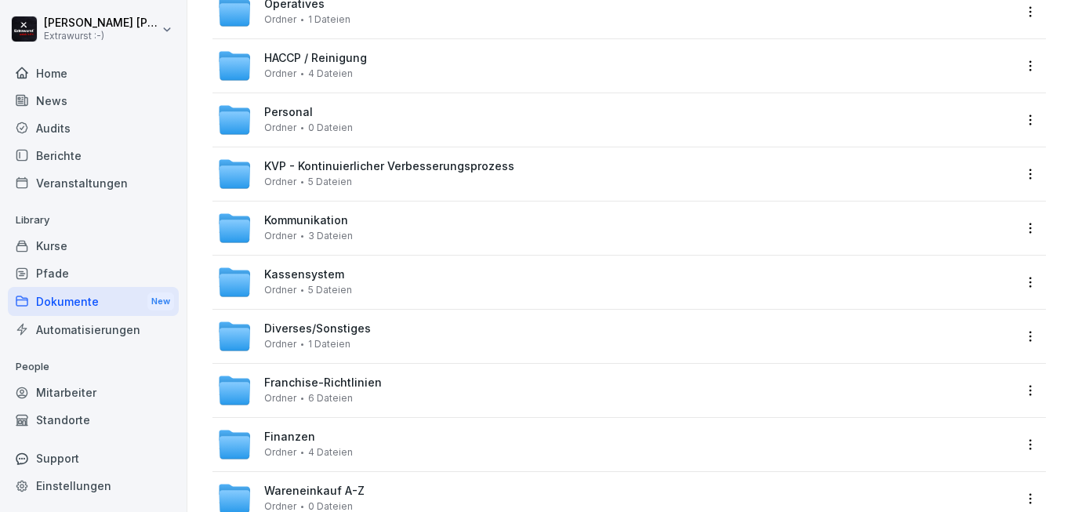
scroll to position [376, 0]
